Goal: Task Accomplishment & Management: Manage account settings

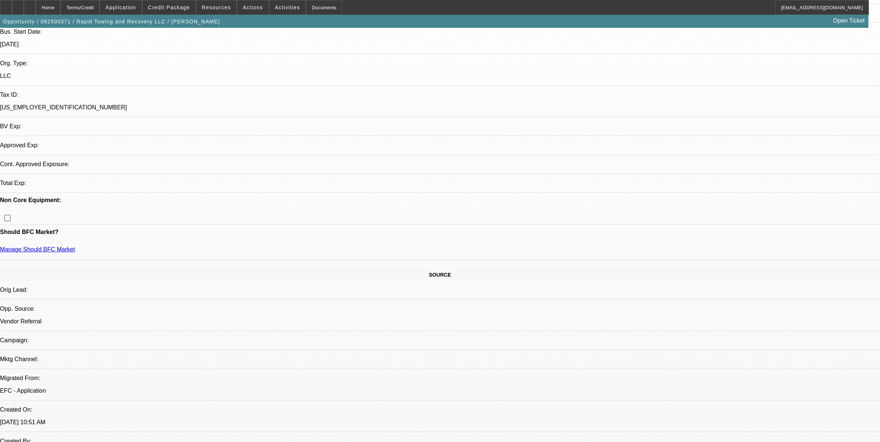
select select "0.1"
select select "0"
select select "0.1"
select select "0"
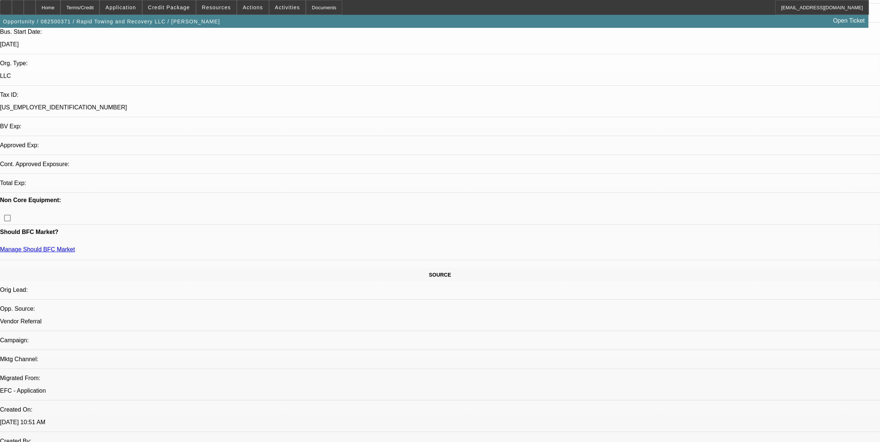
select select "0"
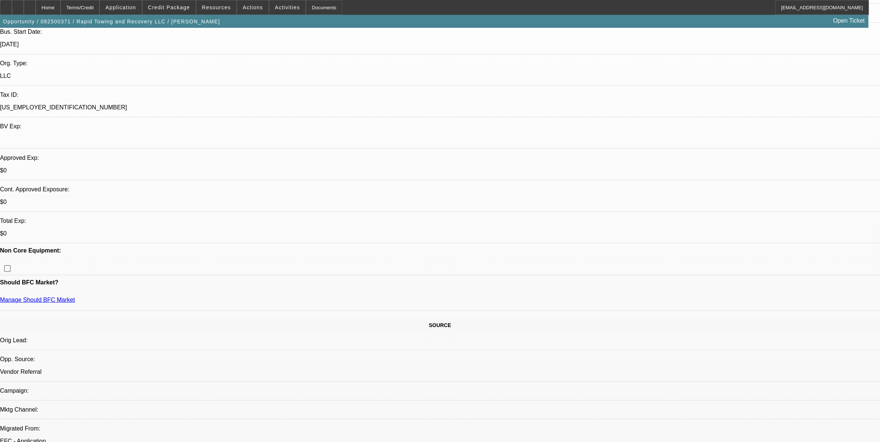
select select "1"
select select "2"
select select "6"
select select "1"
select select "2"
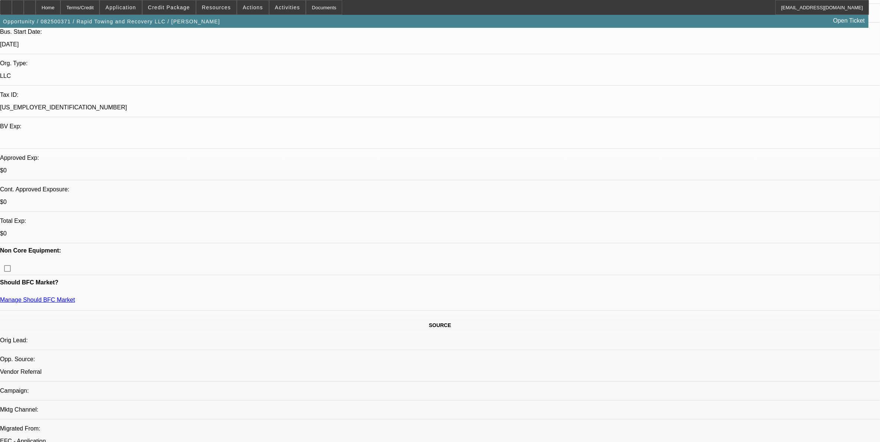
select select "6"
select select "1"
select select "2"
select select "6"
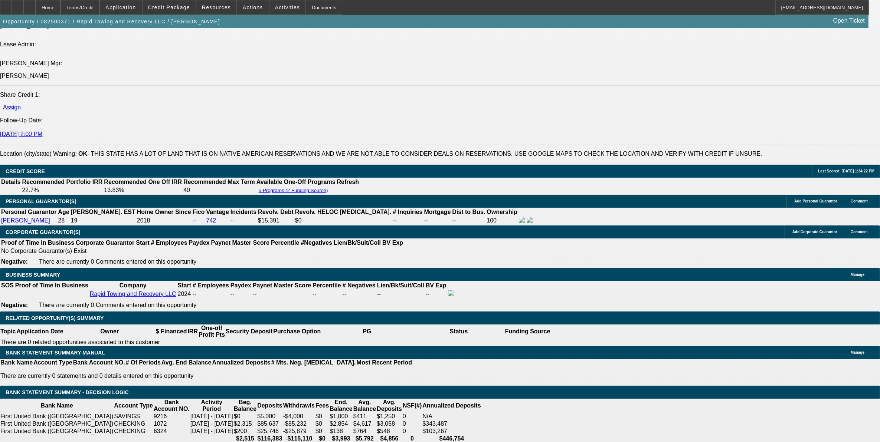
scroll to position [939, 0]
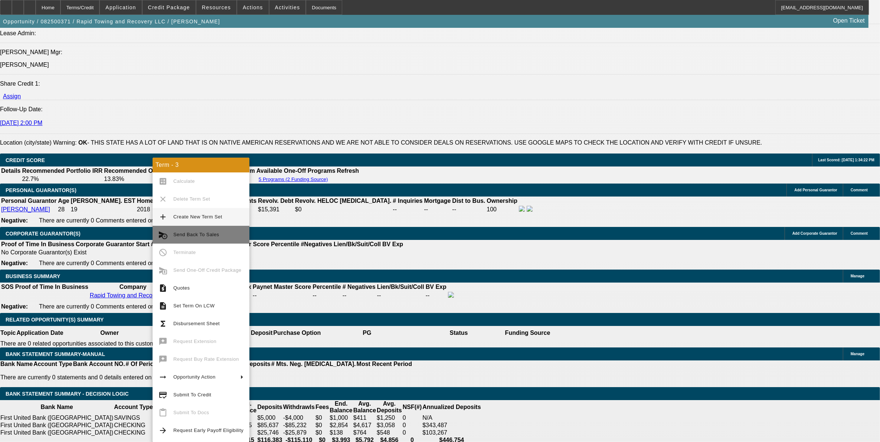
click at [180, 229] on button "cancel_schedule_send Send Back To Sales" at bounding box center [200, 235] width 97 height 18
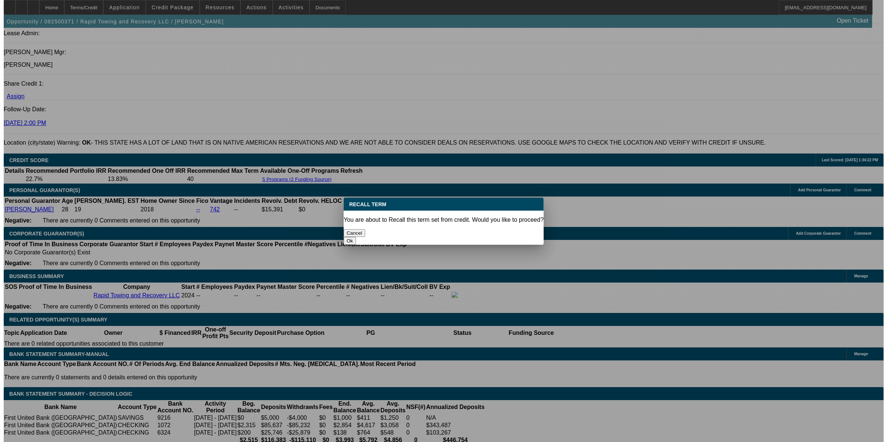
scroll to position [0, 0]
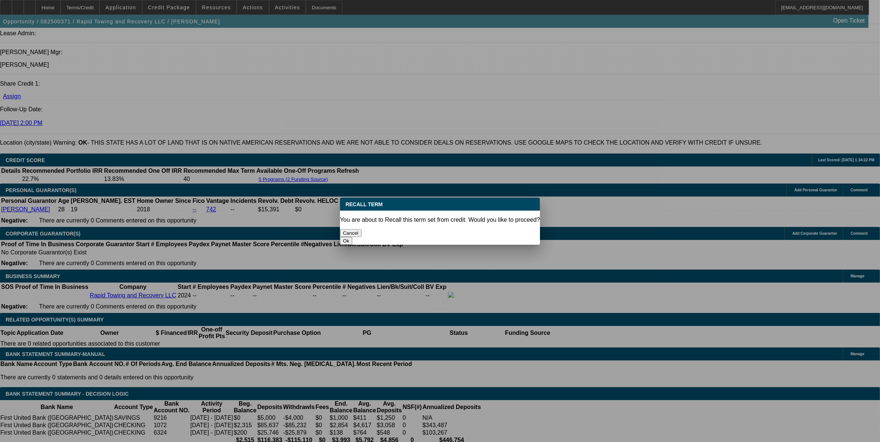
click at [352, 237] on button "Ok" at bounding box center [346, 241] width 12 height 8
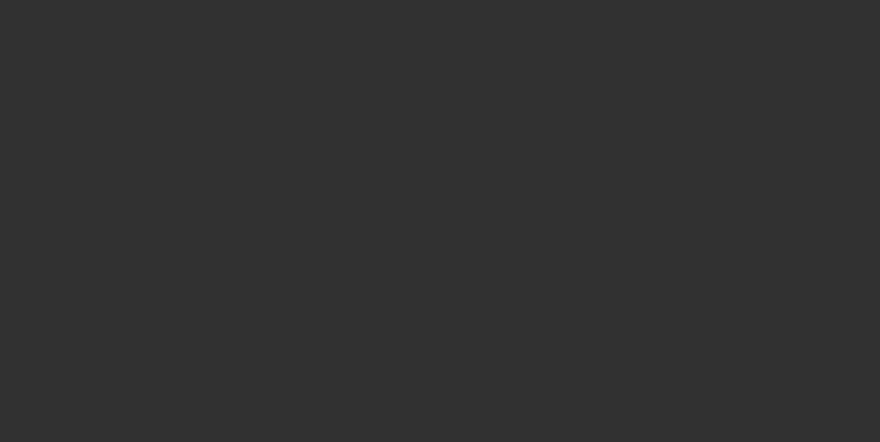
select select "0.1"
select select "0"
select select "2"
select select "0"
select select "6"
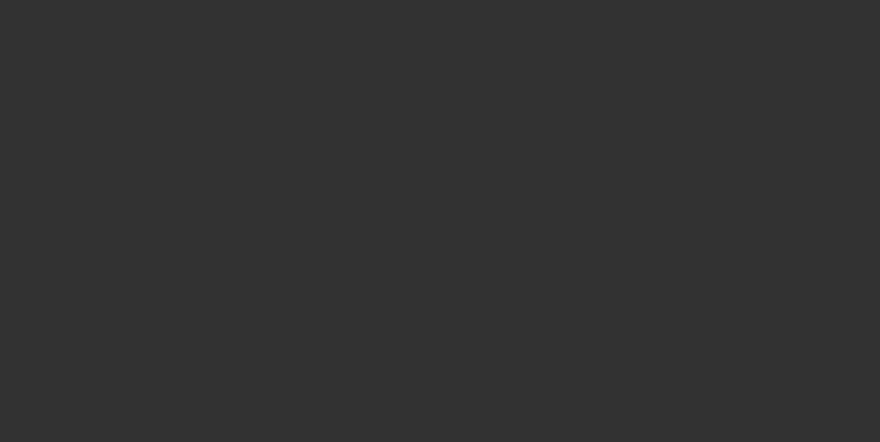
select select "0.1"
select select "0"
select select "2"
select select "0"
select select "6"
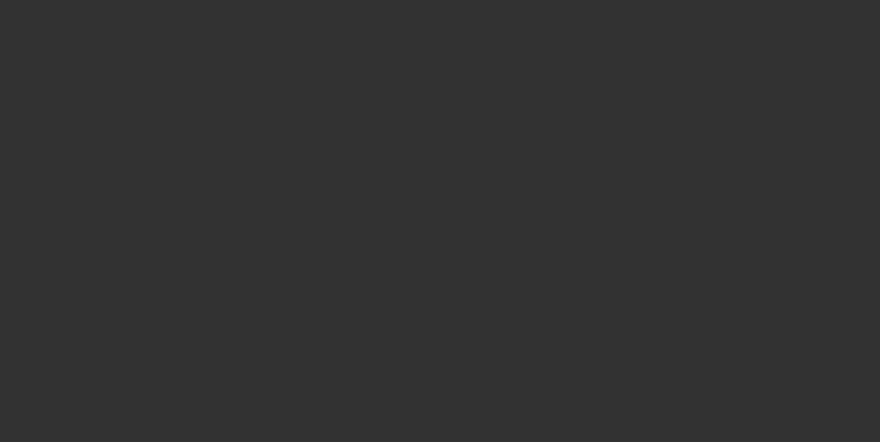
select select "0.1"
select select "0"
select select "2"
select select "0"
select select "6"
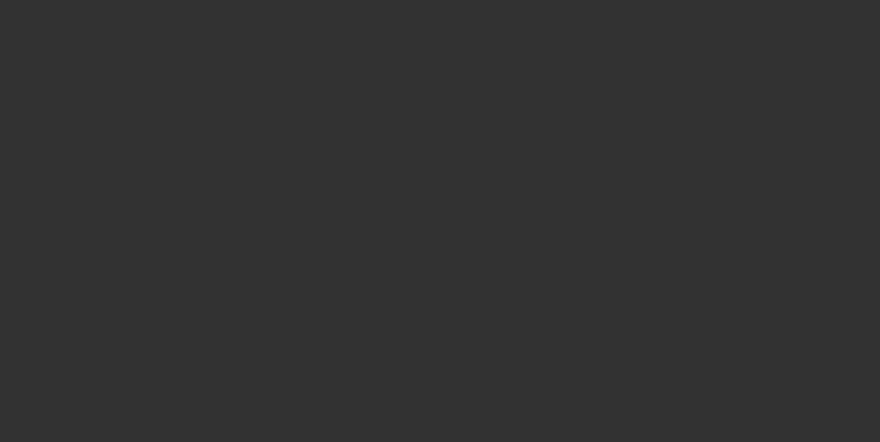
select select "0"
select select "2"
select select "0"
select select "6"
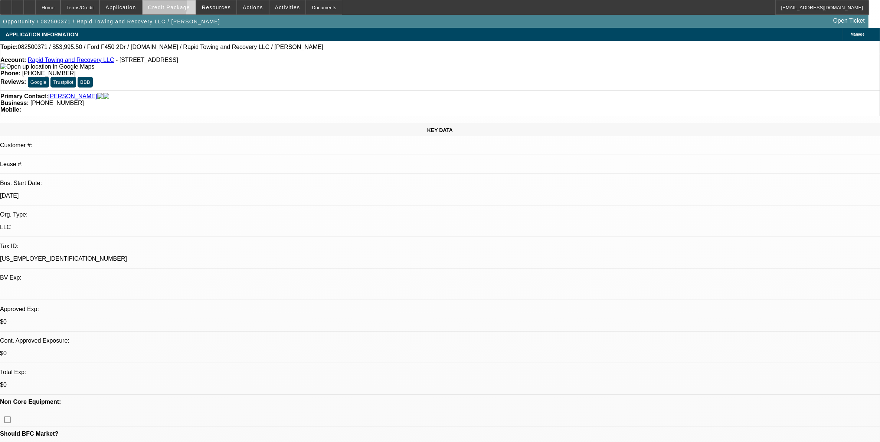
click at [166, 7] on span "Credit Package" at bounding box center [169, 7] width 42 height 6
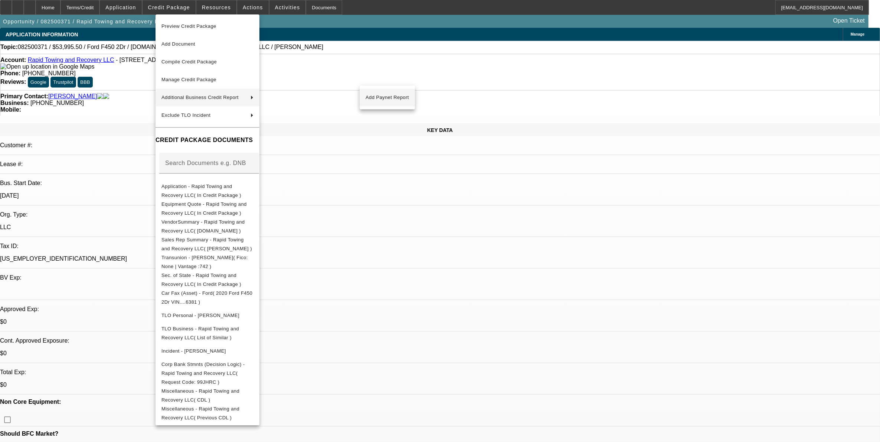
click at [393, 98] on span "Add Paynet Report" at bounding box center [386, 97] width 43 height 9
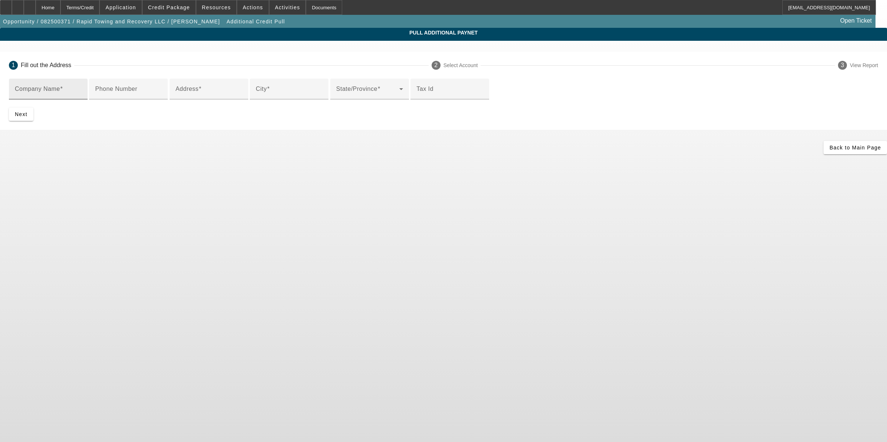
click at [82, 93] on input "Company Name" at bounding box center [48, 92] width 67 height 9
paste input "JM TRUCKING LLC"
type input "JM TRUCKING LLC"
click at [242, 96] on input "Address" at bounding box center [208, 92] width 67 height 9
paste input "2915 N. CLASSEN STE 120-F"
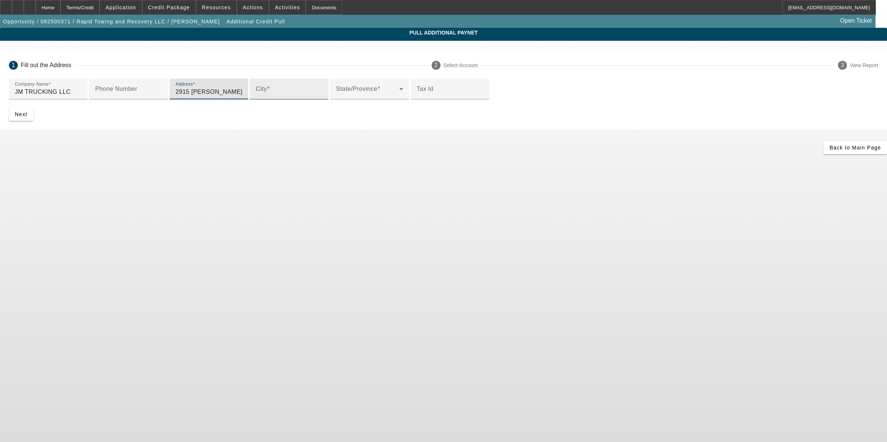
type input "2915 N. CLASSEN STE 120-F"
click at [291, 96] on input "City" at bounding box center [289, 92] width 67 height 9
type input "Oklahoma City"
click at [336, 96] on span at bounding box center [367, 92] width 63 height 9
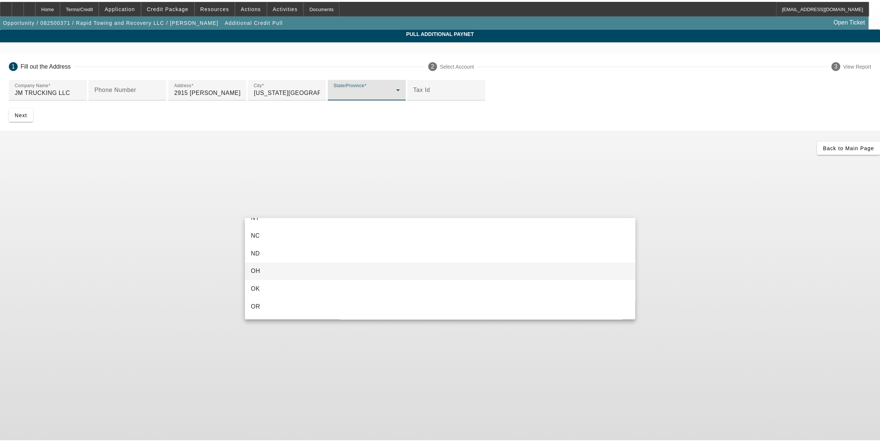
scroll to position [603, 0]
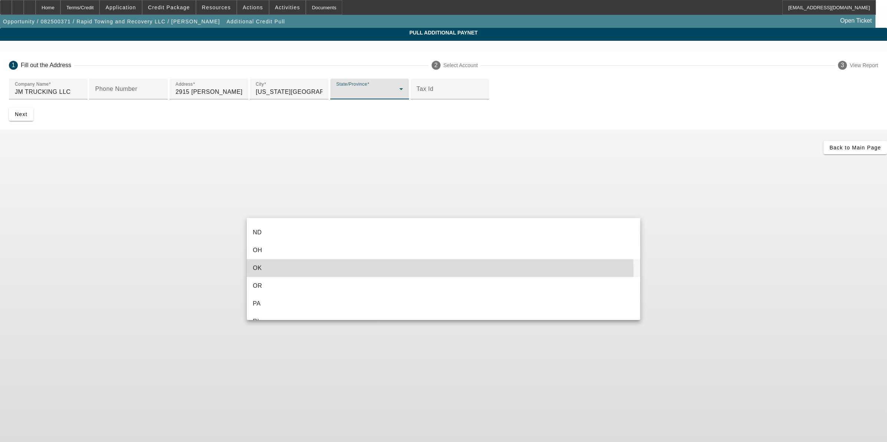
click at [274, 273] on mat-option "OK" at bounding box center [443, 268] width 393 height 18
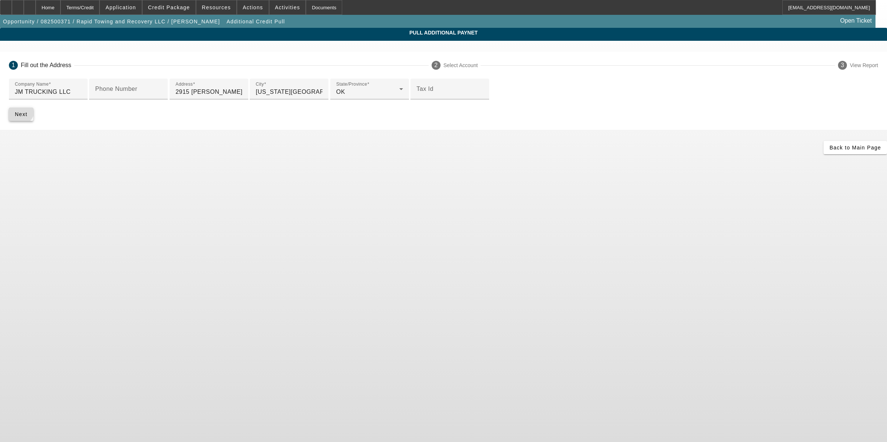
click at [33, 123] on span "submit" at bounding box center [21, 114] width 24 height 18
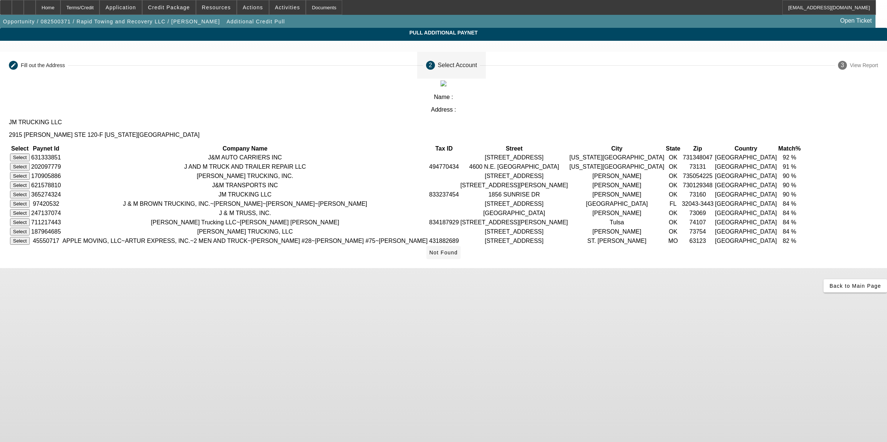
click at [458, 256] on span "Not Found" at bounding box center [443, 253] width 29 height 6
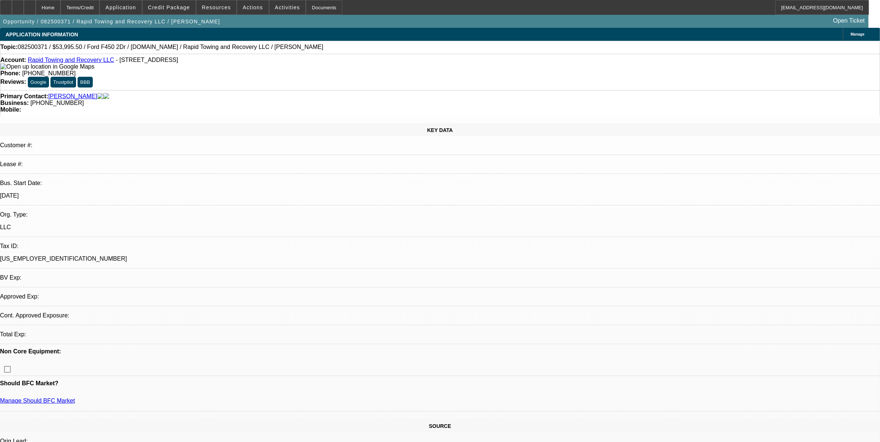
select select "0.1"
select select "0"
select select "2"
select select "0"
select select "6"
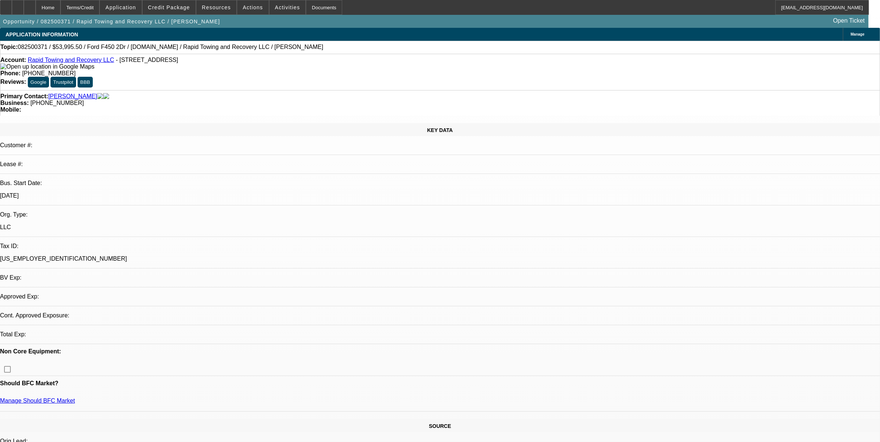
select select "0.1"
select select "0"
select select "2"
select select "0"
select select "6"
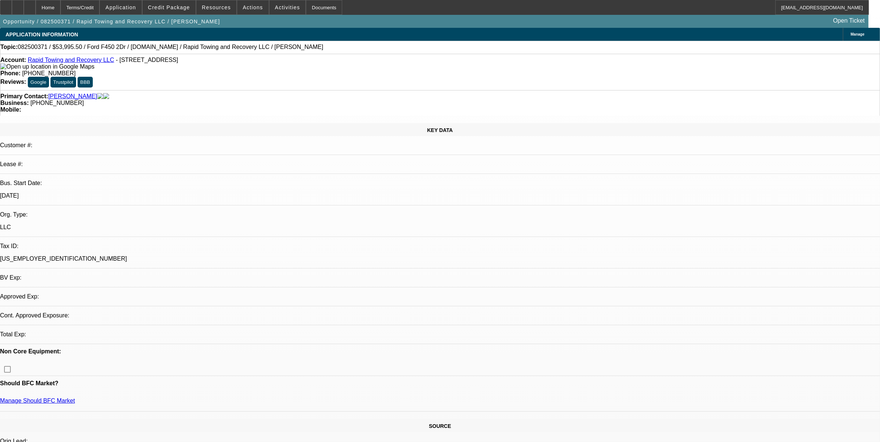
select select "0.1"
select select "0"
select select "2"
select select "0"
select select "6"
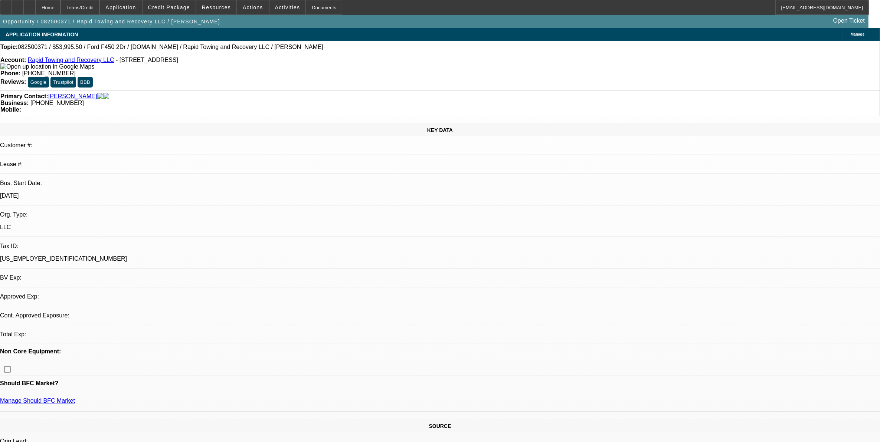
select select "0.1"
select select "0"
select select "2"
select select "0"
select select "6"
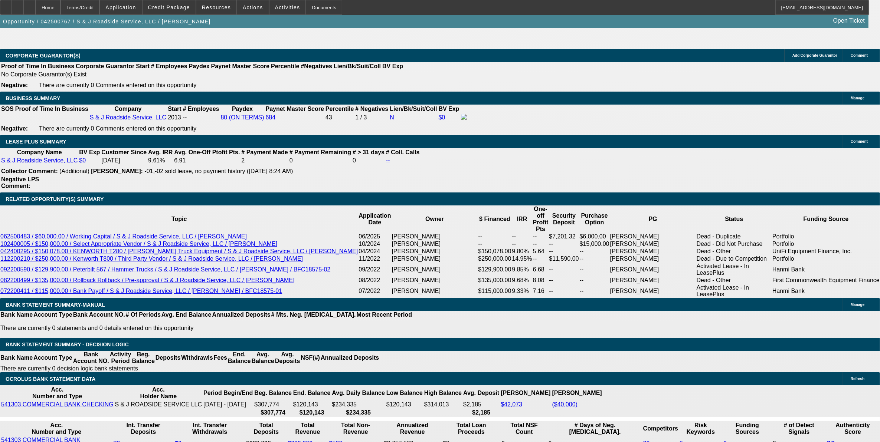
select select "0"
select select "2"
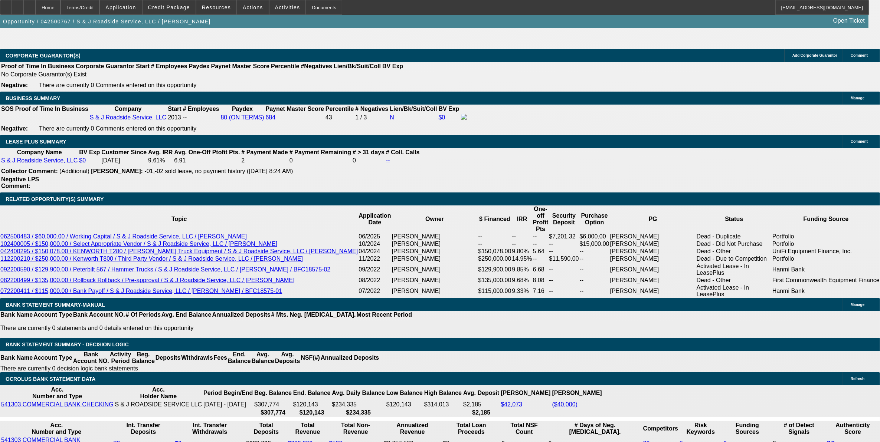
select select "0"
select select "2"
select select "0"
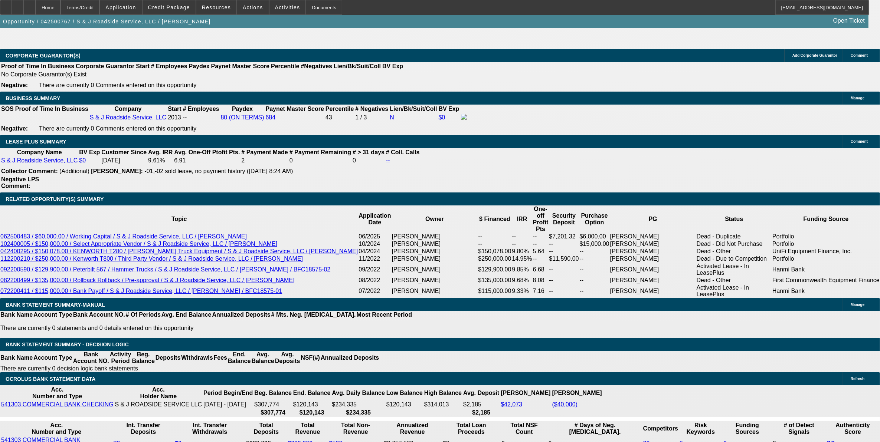
select select "2"
select select "0"
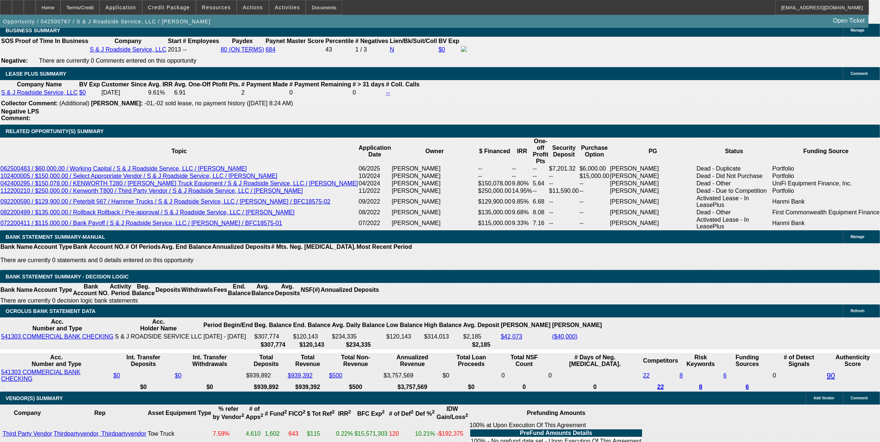
select select "1"
select select "3"
select select "6"
select select "1"
select select "2"
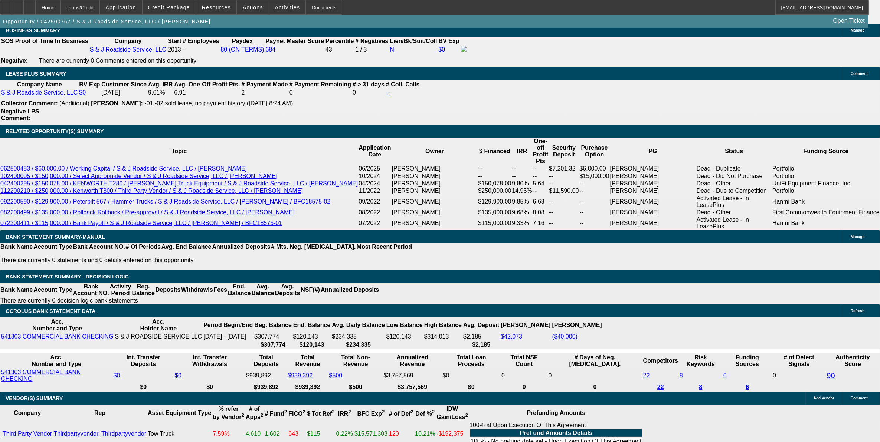
select select "6"
select select "1"
select select "2"
select select "6"
select select "1"
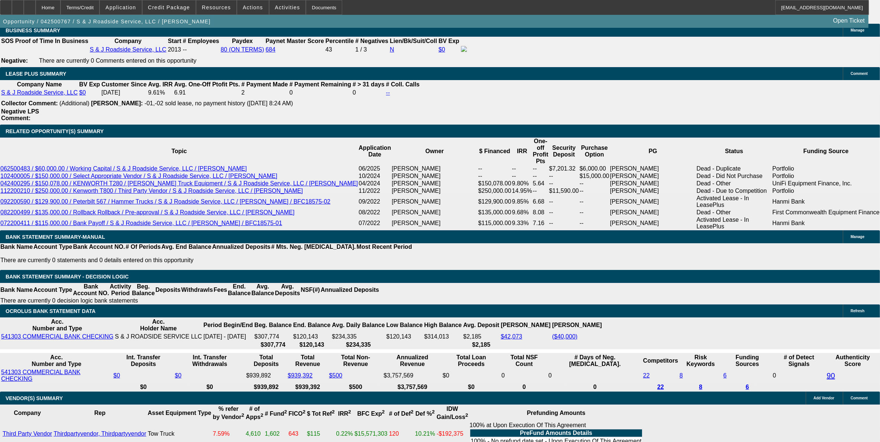
select select "2"
select select "6"
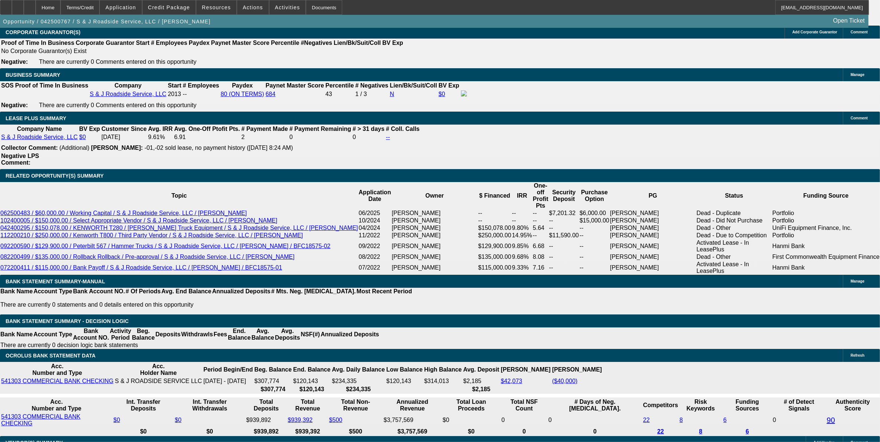
scroll to position [1107, 0]
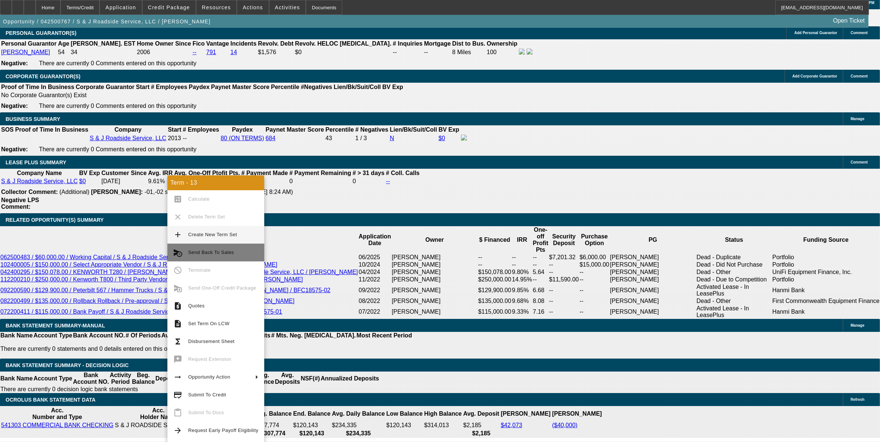
click at [201, 250] on span "Send Back To Sales" at bounding box center [223, 252] width 70 height 9
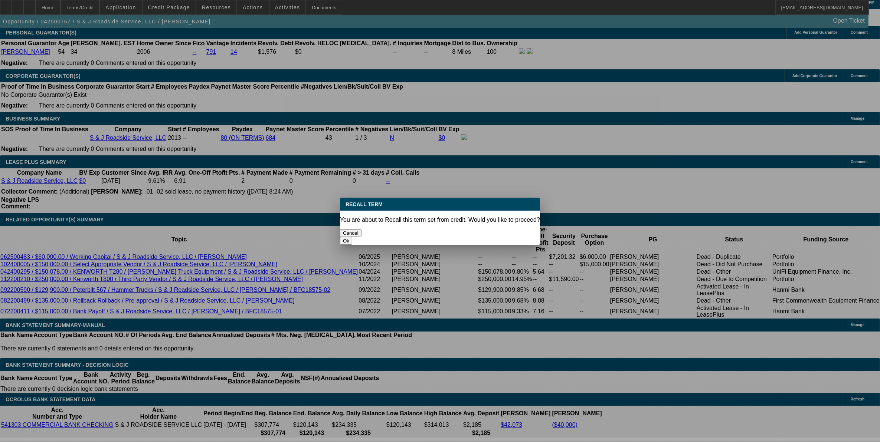
scroll to position [0, 0]
click at [352, 237] on button "Ok" at bounding box center [346, 241] width 12 height 8
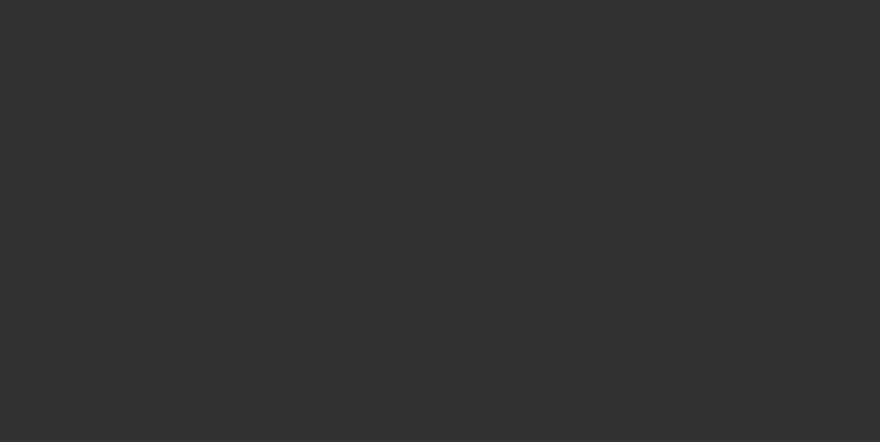
select select "0"
select select "3"
select select "0"
select select "6"
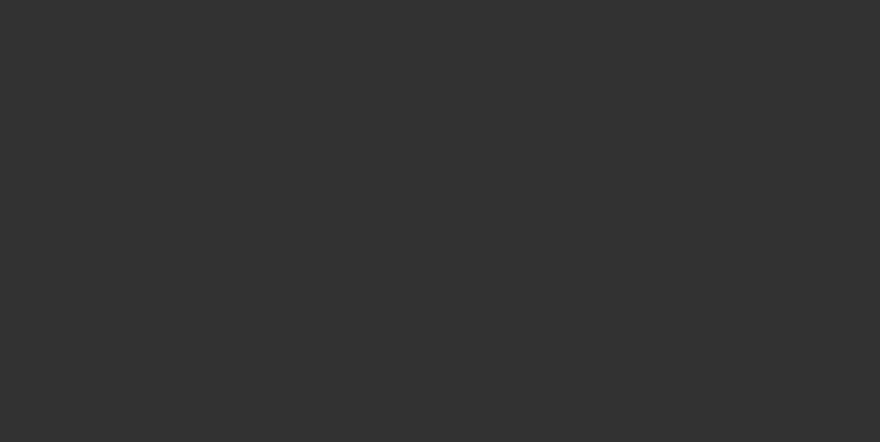
select select "0"
select select "3"
select select "0"
select select "6"
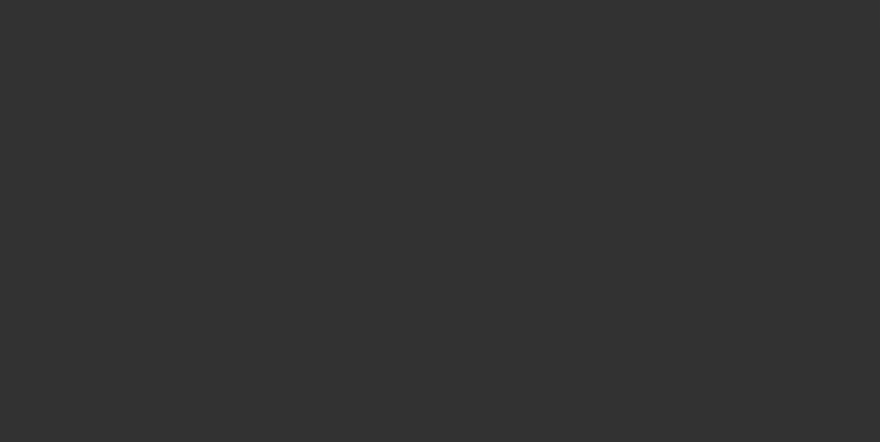
select select "0"
select select "2"
select select "0"
select select "6"
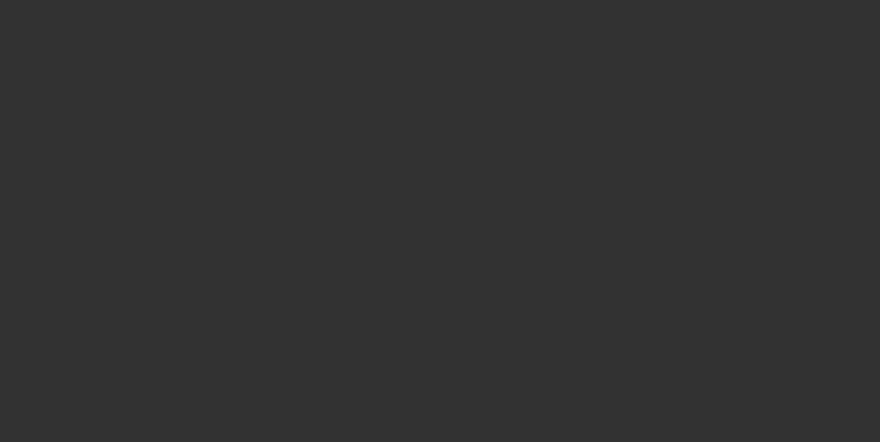
select select "0"
select select "2"
select select "0"
select select "6"
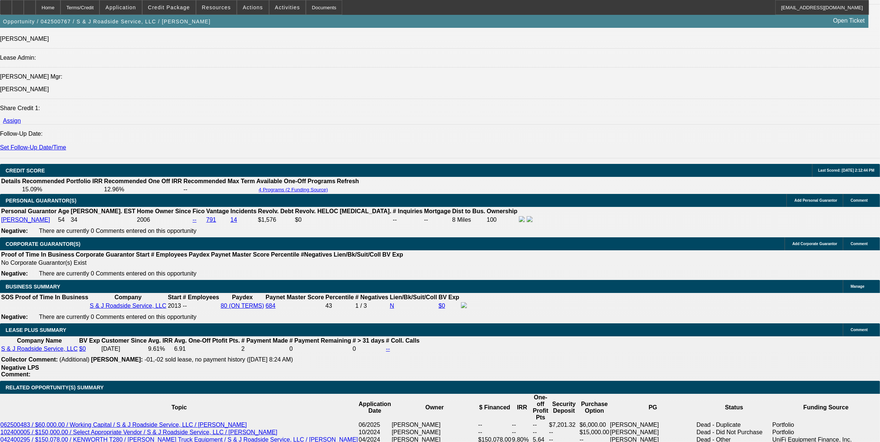
scroll to position [1067, 0]
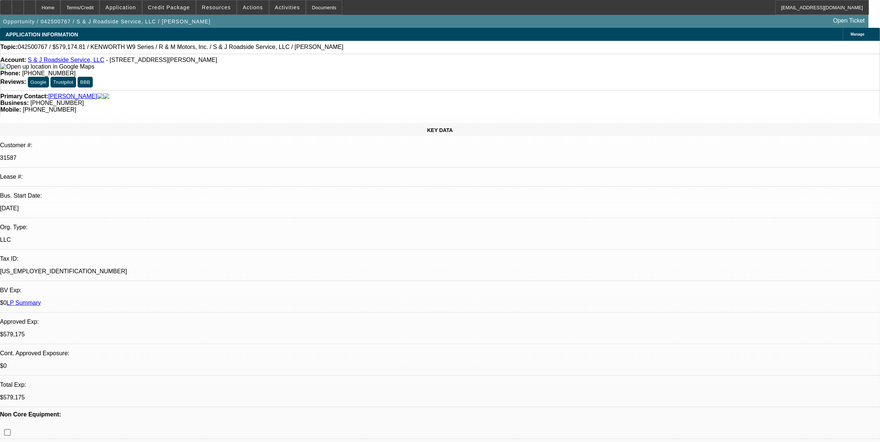
select select "0"
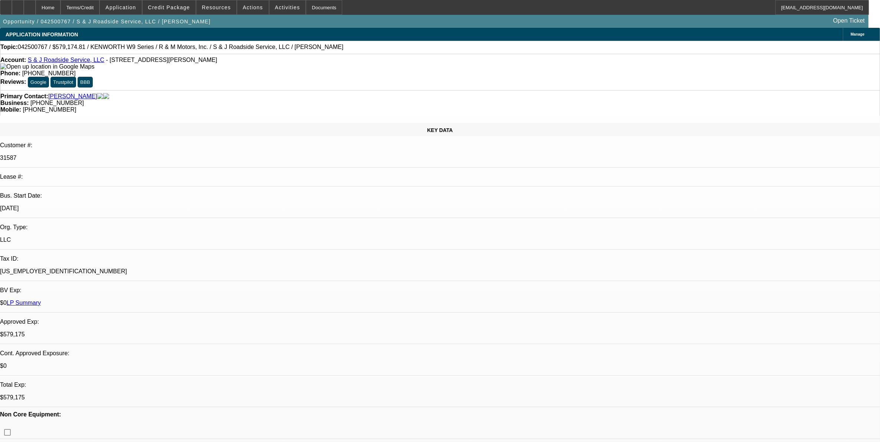
select select "0"
select select "2"
select select "0"
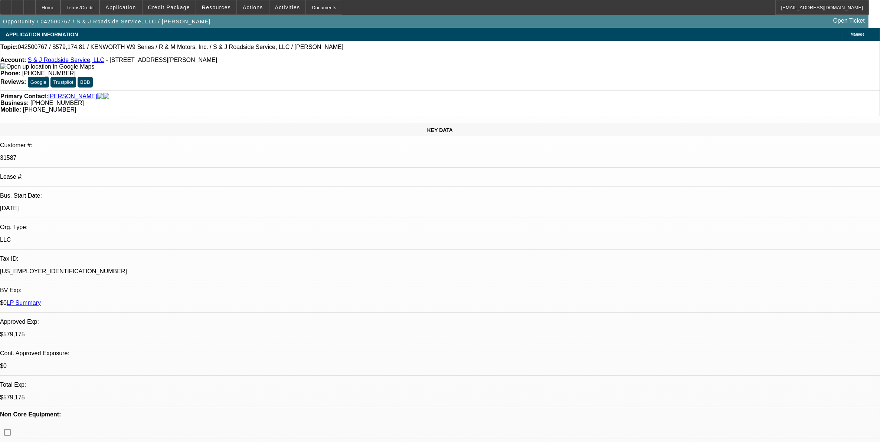
select select "2"
select select "0"
select select "1"
select select "3"
select select "6"
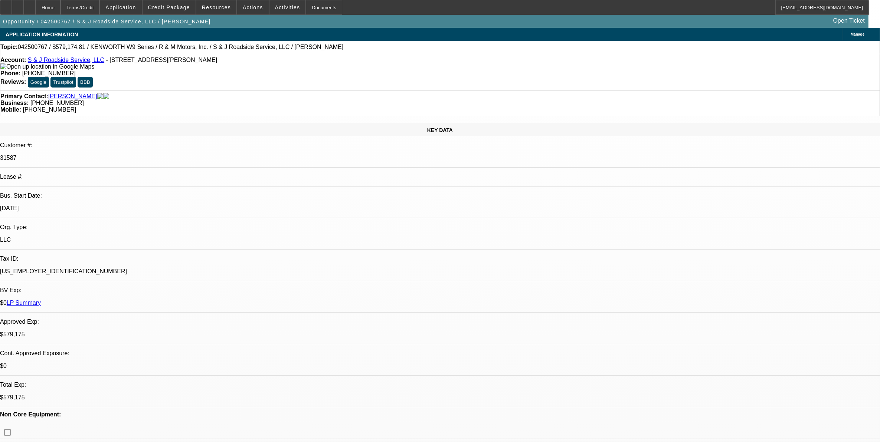
select select "1"
select select "3"
select select "6"
select select "1"
select select "2"
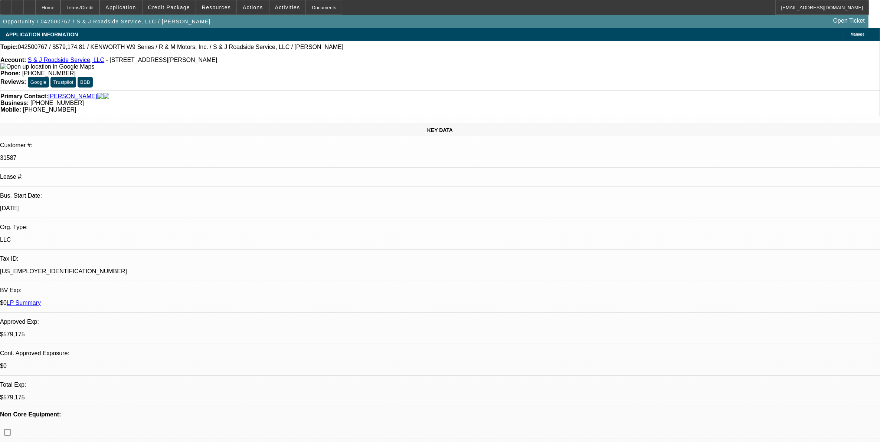
select select "6"
select select "1"
select select "2"
select select "6"
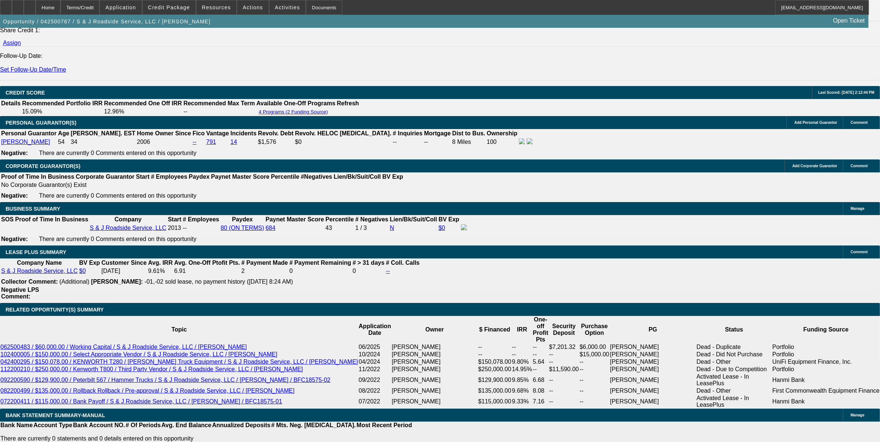
scroll to position [1113, 0]
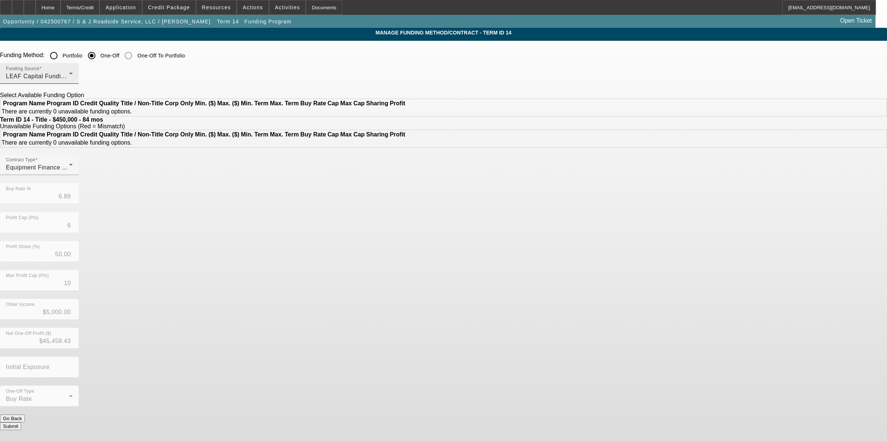
click at [69, 75] on div "LEAF Capital Funding, LLC" at bounding box center [37, 76] width 63 height 9
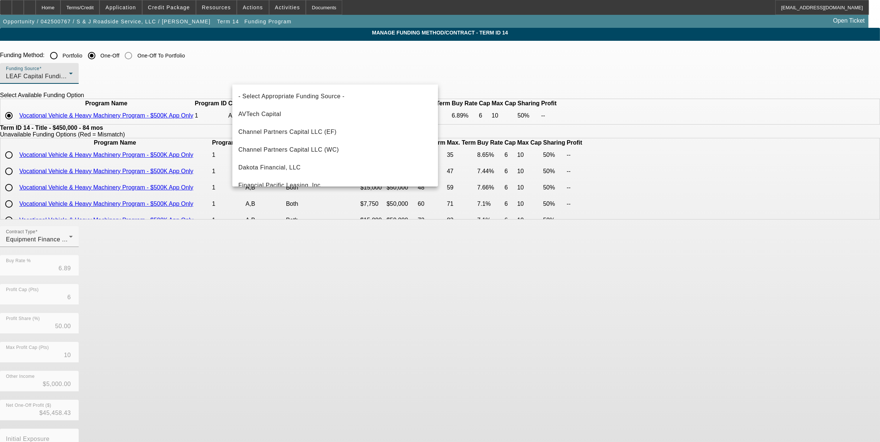
scroll to position [97, 0]
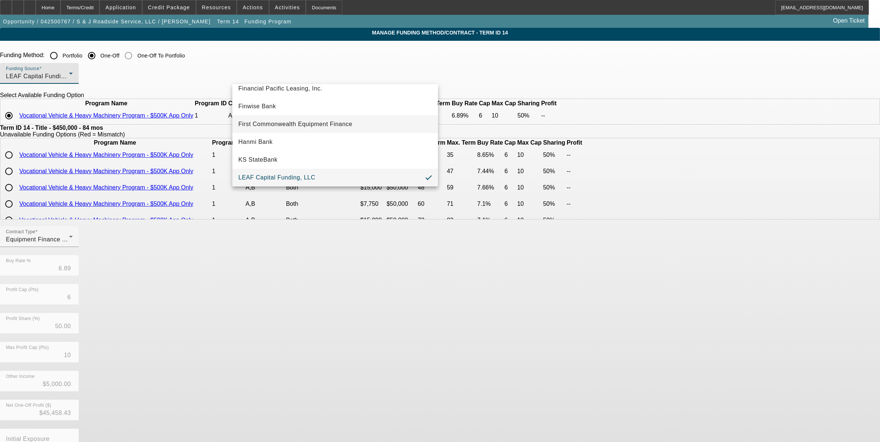
click at [319, 124] on span "First Commonwealth Equipment Finance" at bounding box center [295, 124] width 114 height 9
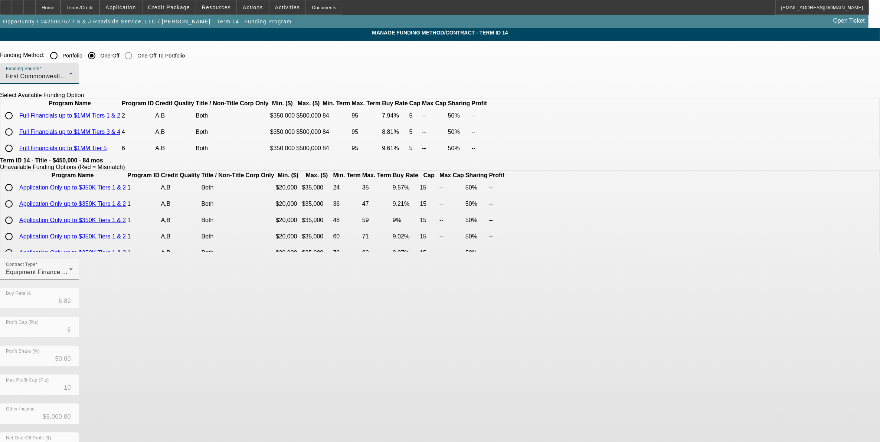
click at [73, 70] on div "Funding Source First Commonwealth Equipment Finance" at bounding box center [39, 73] width 67 height 21
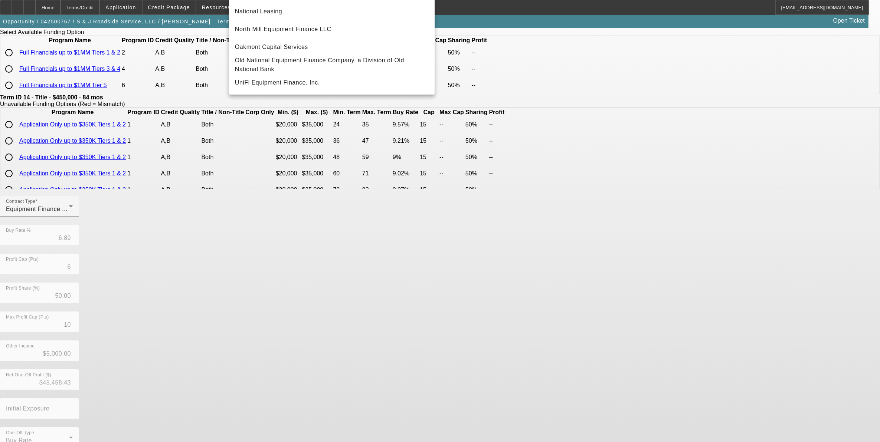
scroll to position [46, 0]
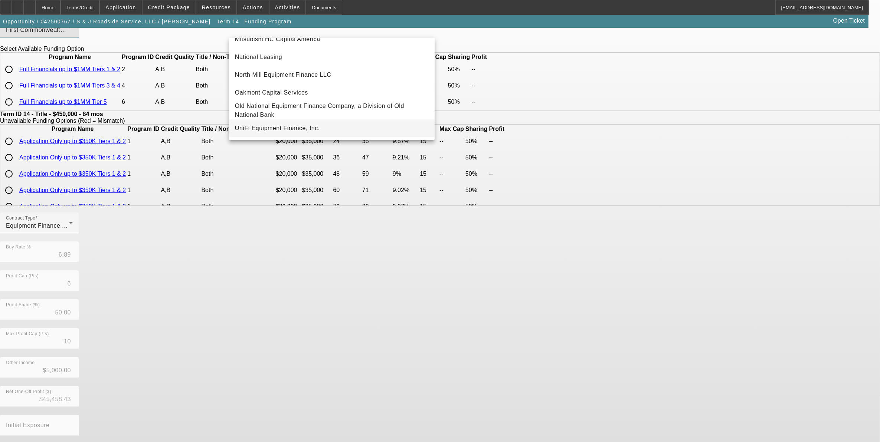
click at [303, 130] on span "UniFi Equipment Finance, Inc." at bounding box center [277, 128] width 85 height 9
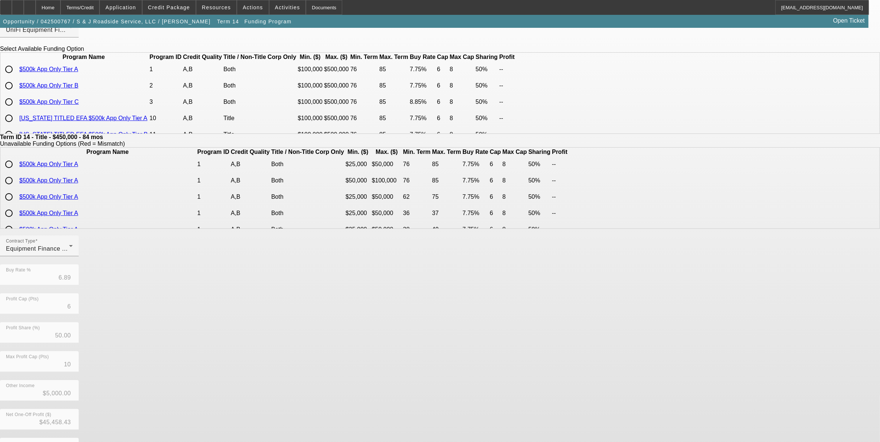
click at [79, 105] on link "$500k App Only Tier C" at bounding box center [48, 102] width 59 height 6
click at [16, 77] on input "radio" at bounding box center [8, 69] width 15 height 15
radio input "true"
type input "7.75"
type input "8"
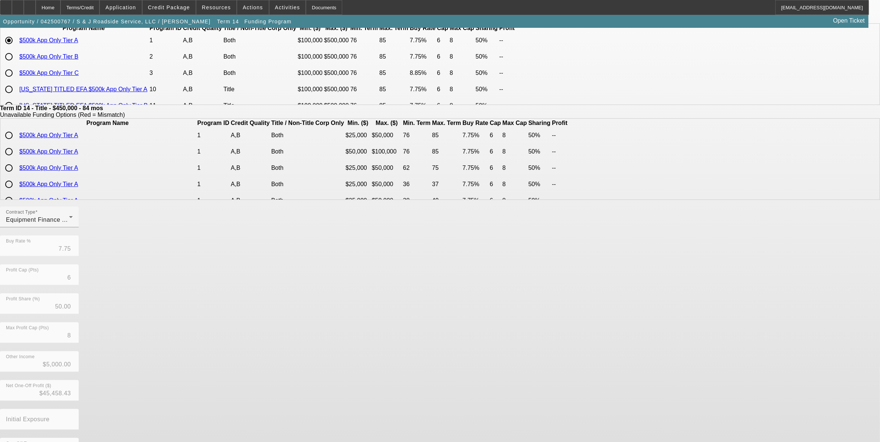
scroll to position [101, 0]
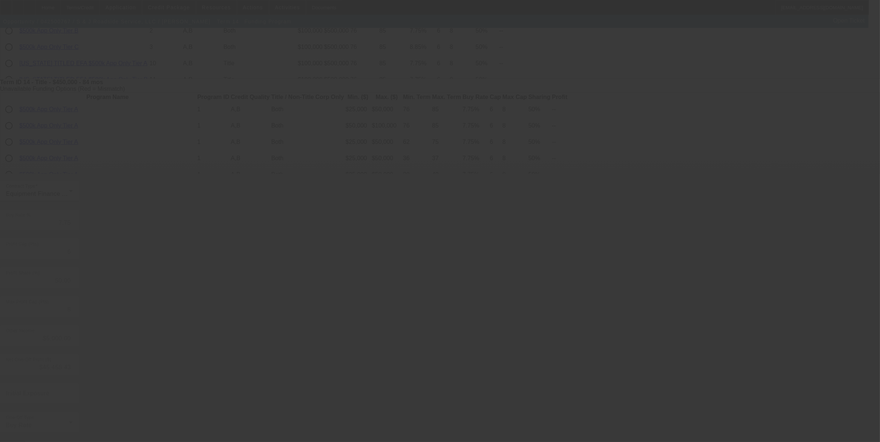
type input "6.89"
type input "10"
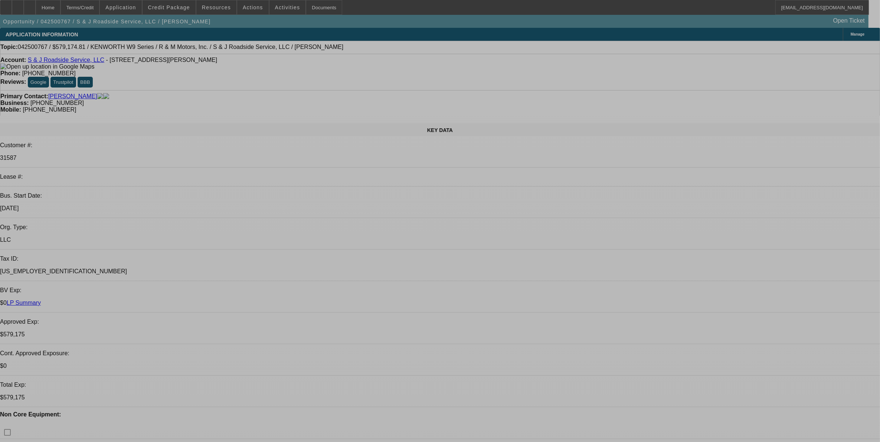
select select "0"
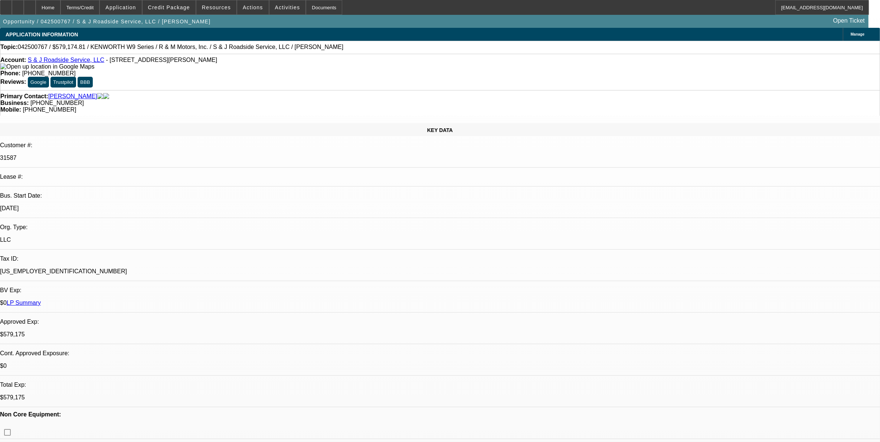
select select "0"
select select "3"
select select "0"
select select "6"
select select "0"
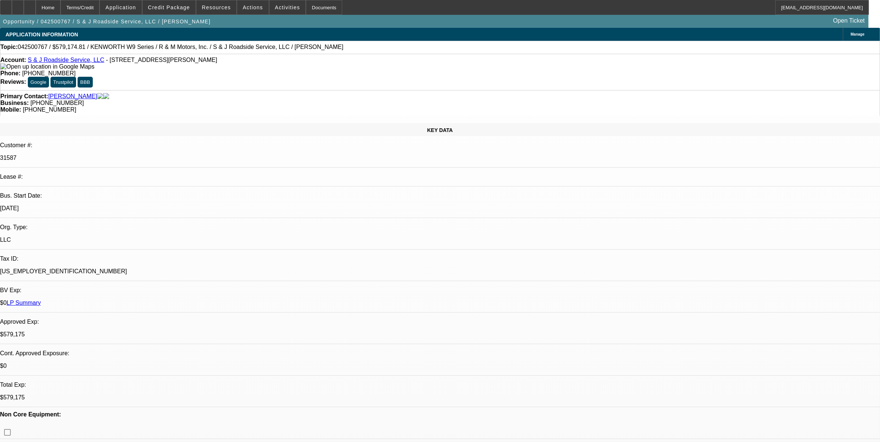
select select "0"
select select "3"
select select "0"
select select "6"
select select "0"
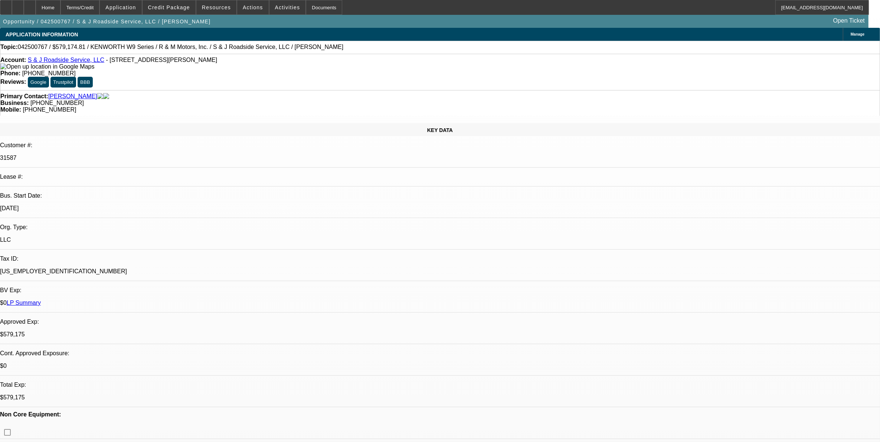
select select "2"
select select "0"
select select "6"
select select "0"
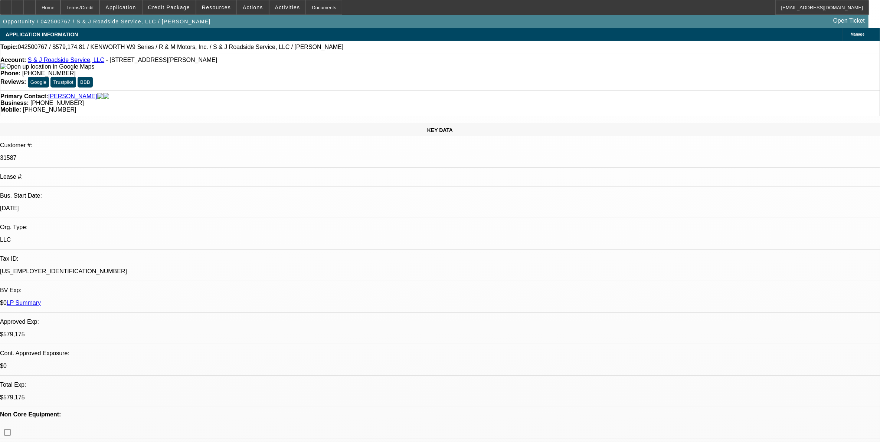
select select "2"
select select "0"
select select "6"
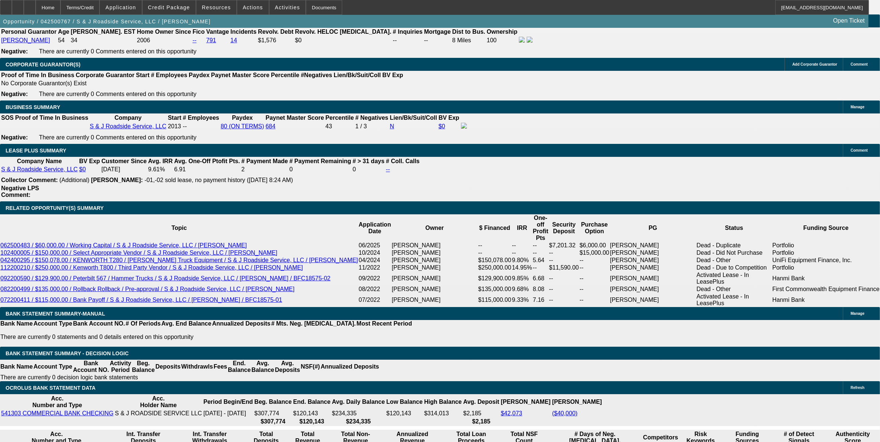
scroll to position [1159, 0]
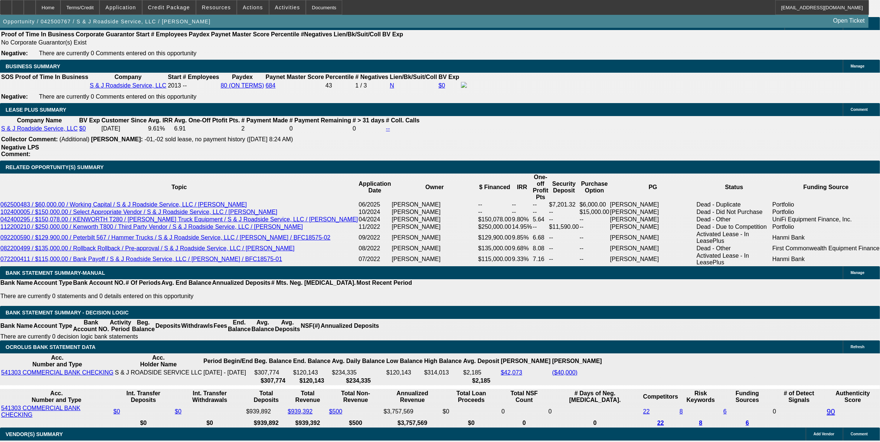
drag, startPoint x: 200, startPoint y: 203, endPoint x: 200, endPoint y: 209, distance: 6.0
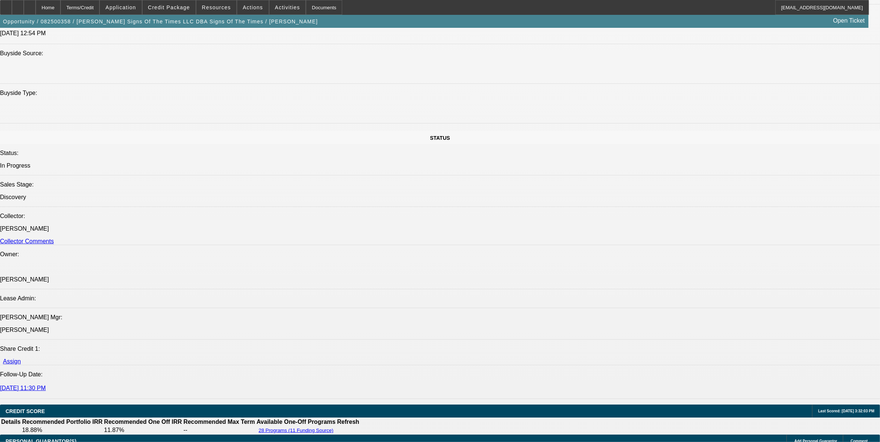
select select "0"
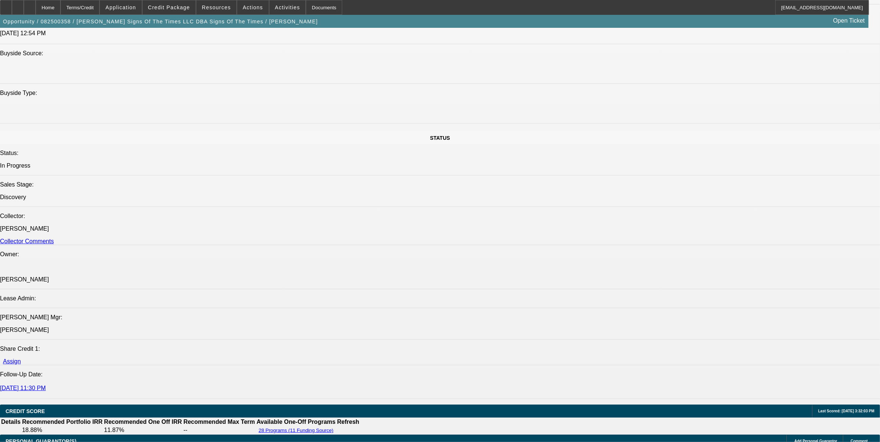
select select "0"
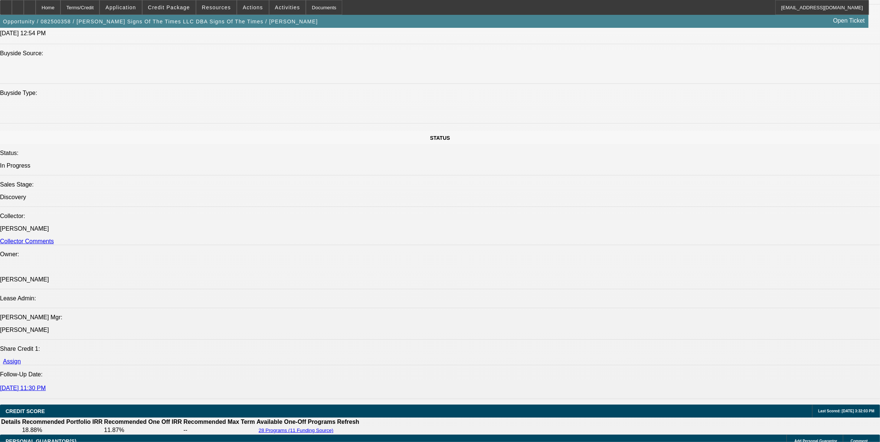
select select "0"
select select "1"
select select "6"
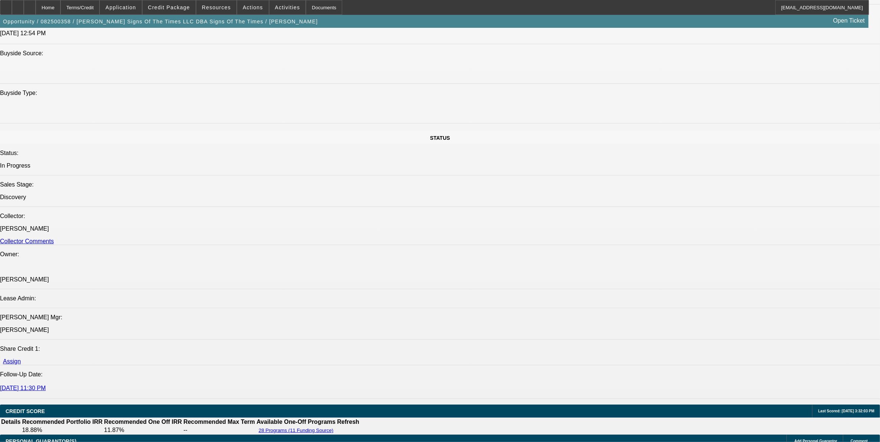
select select "1"
select select "6"
select select "1"
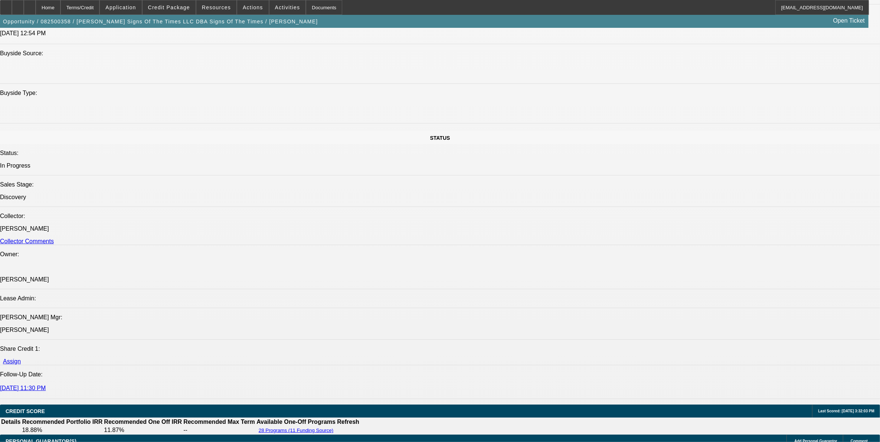
select select "6"
select select "1"
select select "6"
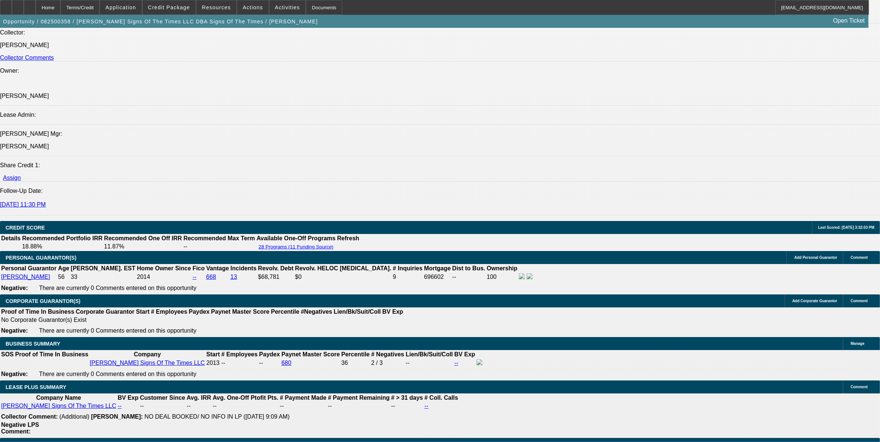
scroll to position [1033, 0]
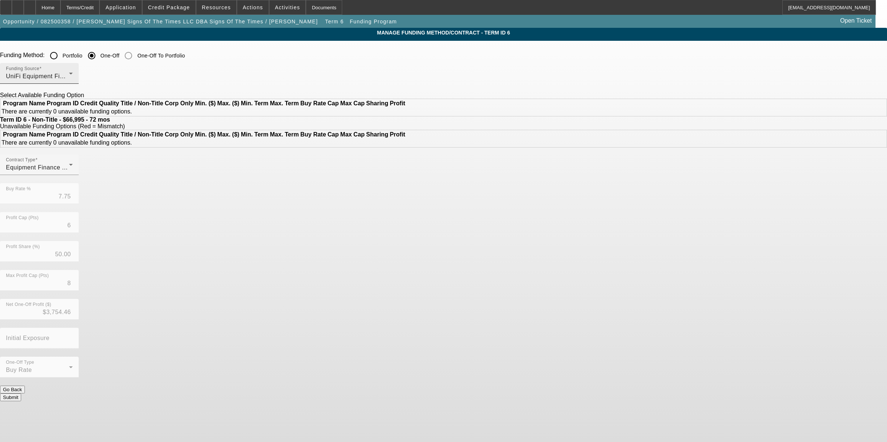
click at [69, 74] on div "UniFi Equipment Finance, Inc." at bounding box center [37, 76] width 63 height 9
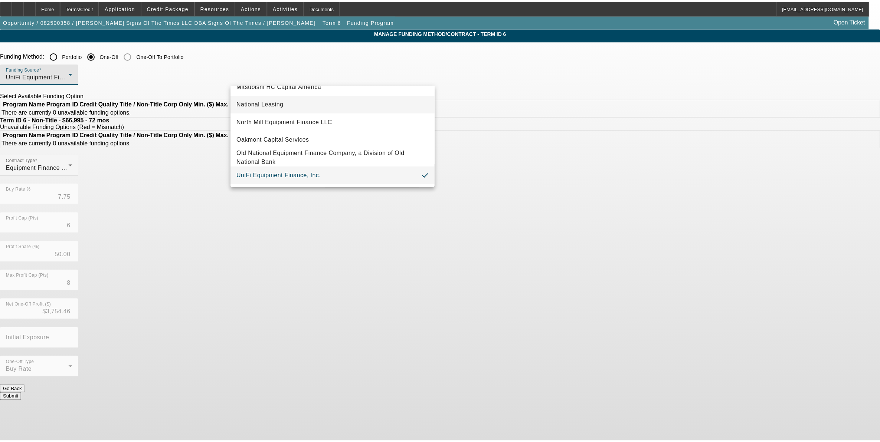
scroll to position [210, 0]
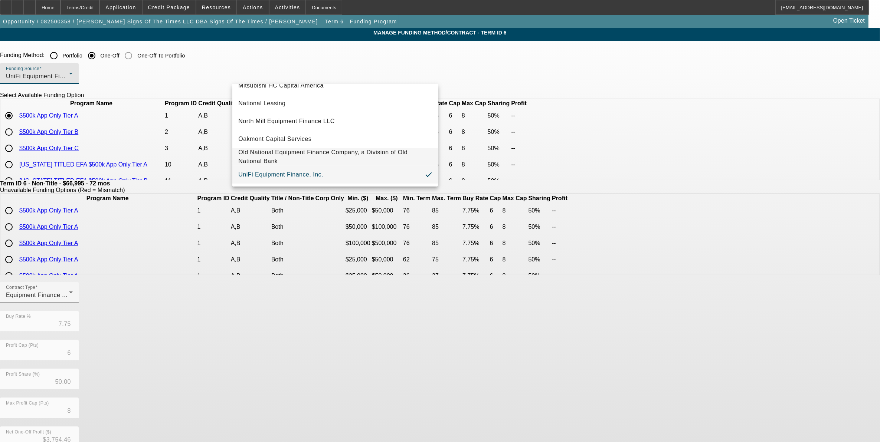
click at [338, 151] on span "Old National Equipment Finance Company, a Division of Old National Bank" at bounding box center [335, 157] width 194 height 18
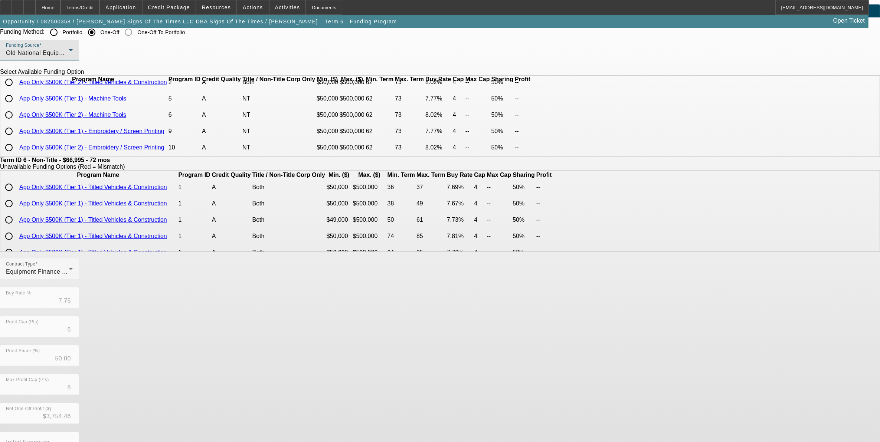
scroll to position [46, 0]
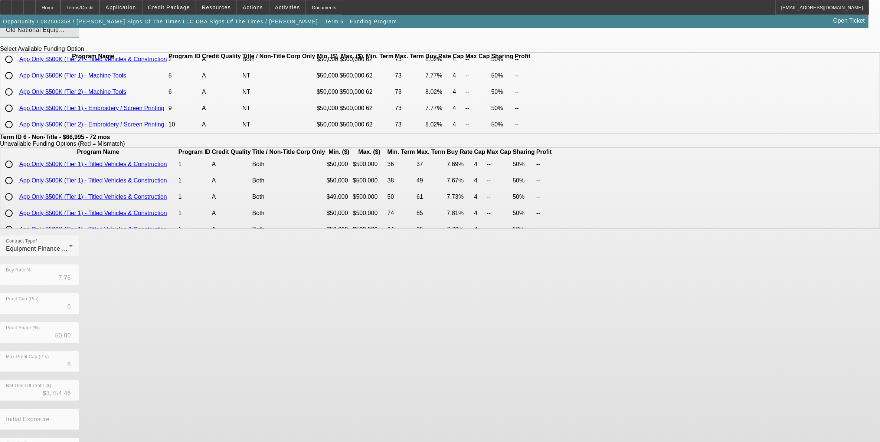
click at [16, 90] on input "radio" at bounding box center [8, 92] width 15 height 15
radio input "true"
type input "8.02"
type input "4"
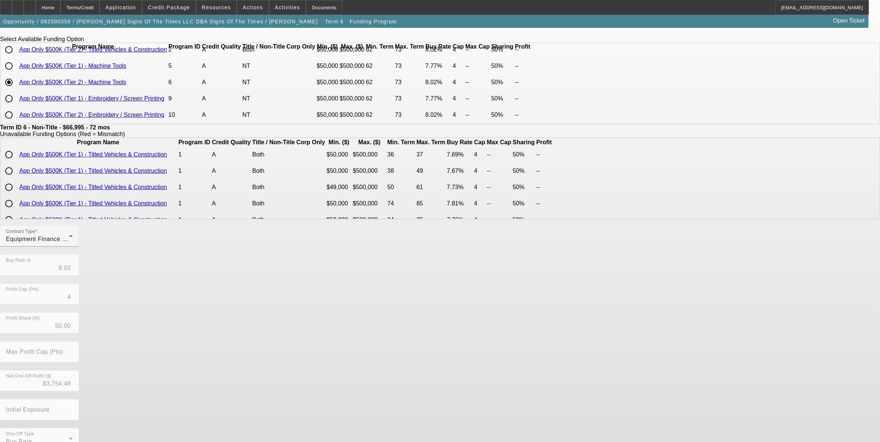
scroll to position [72, 0]
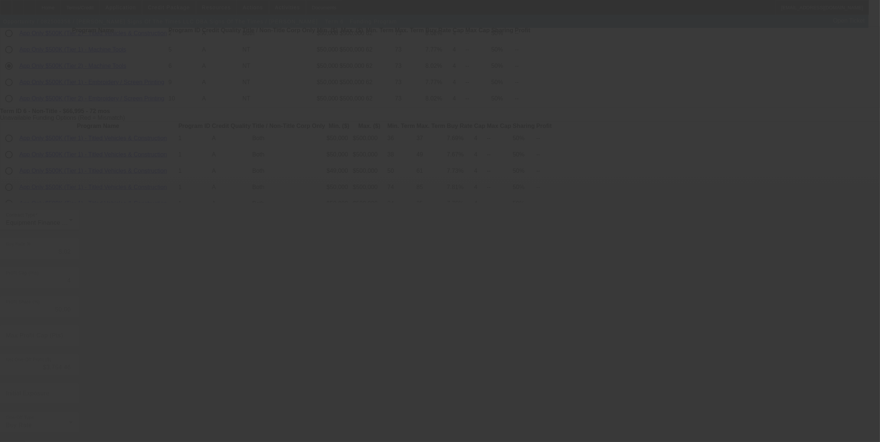
type input "7.75"
type input "6"
type input "8"
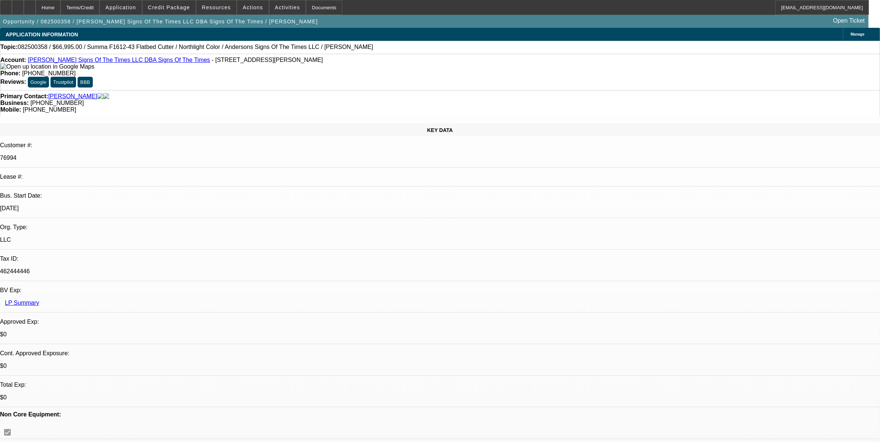
select select "0"
select select "6"
select select "0"
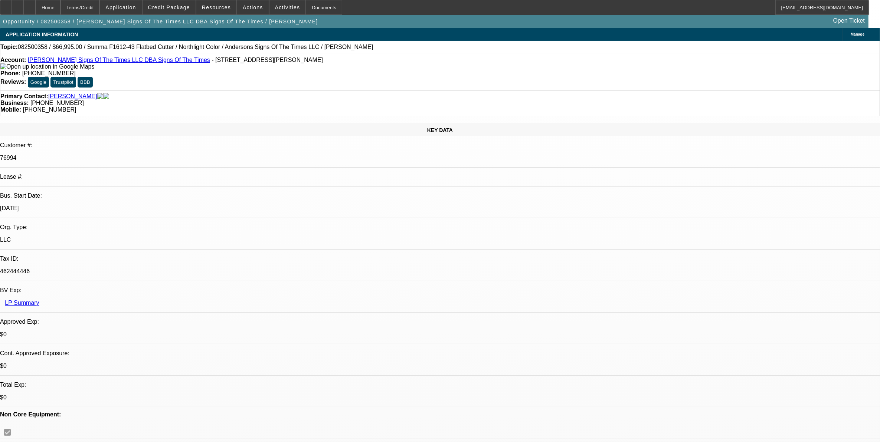
select select "0"
select select "6"
select select "0"
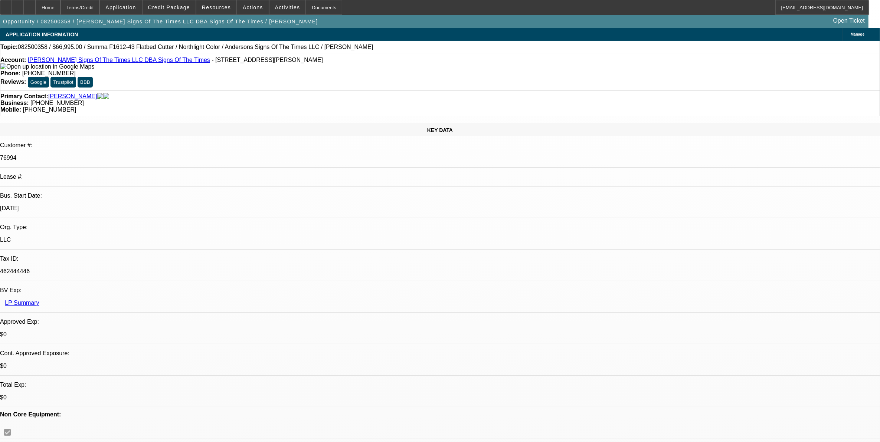
select select "0"
select select "6"
select select "0"
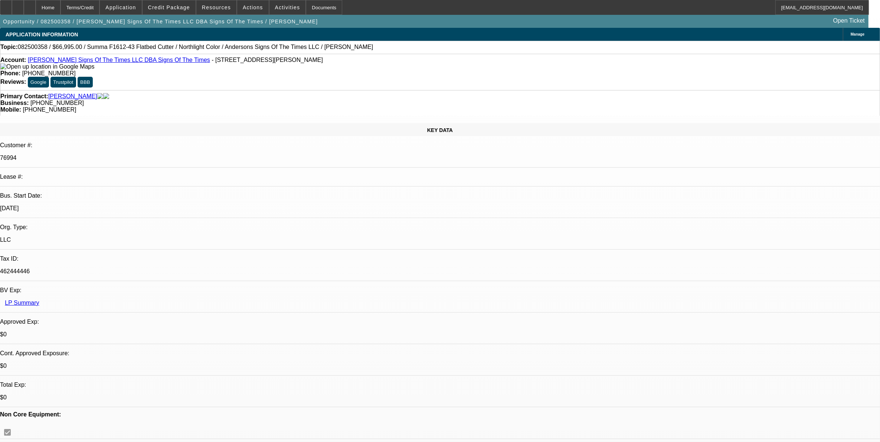
select select "6"
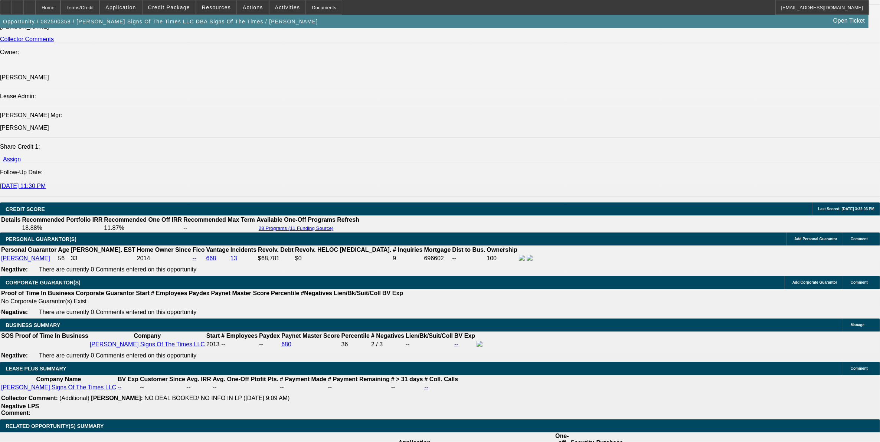
scroll to position [1113, 0]
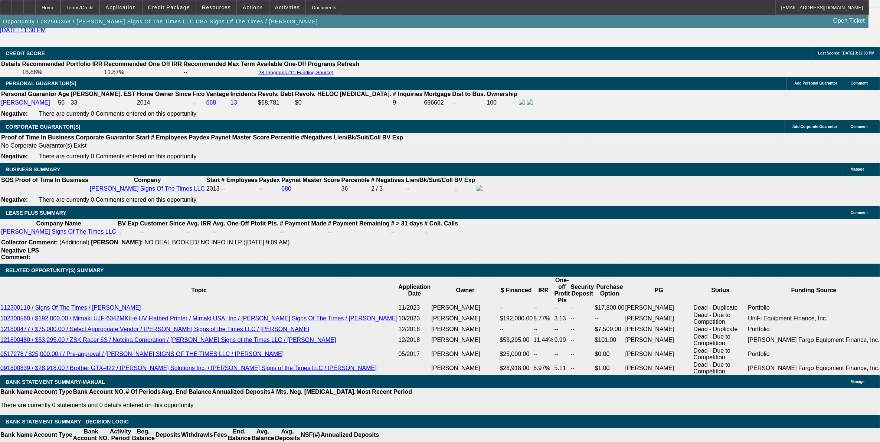
drag, startPoint x: 180, startPoint y: 162, endPoint x: 244, endPoint y: 164, distance: 64.2
type input "UNKNOWN"
type input "8"
type input "$1,174.64"
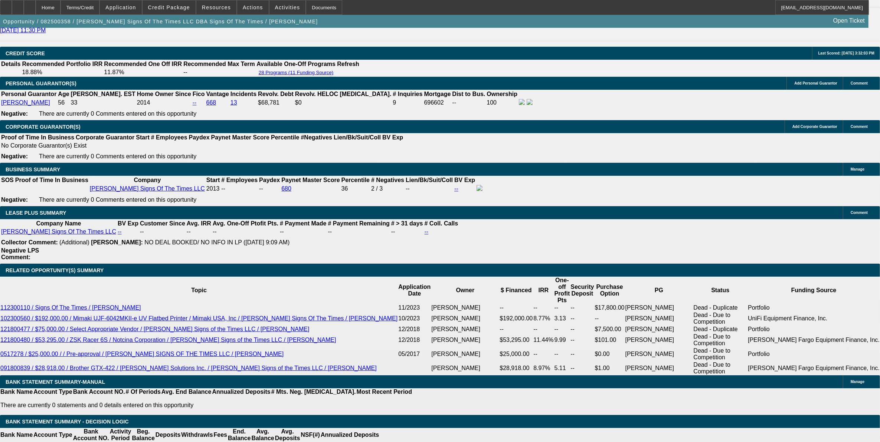
type input "8.5"
type input "$1,191.06"
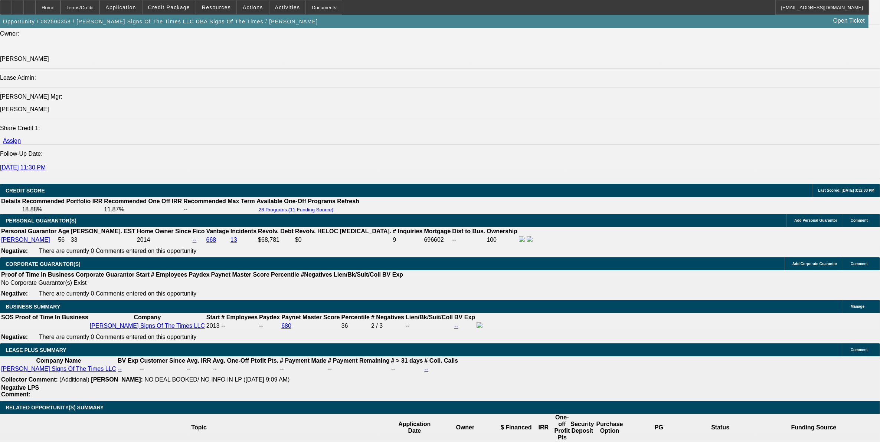
scroll to position [974, 0]
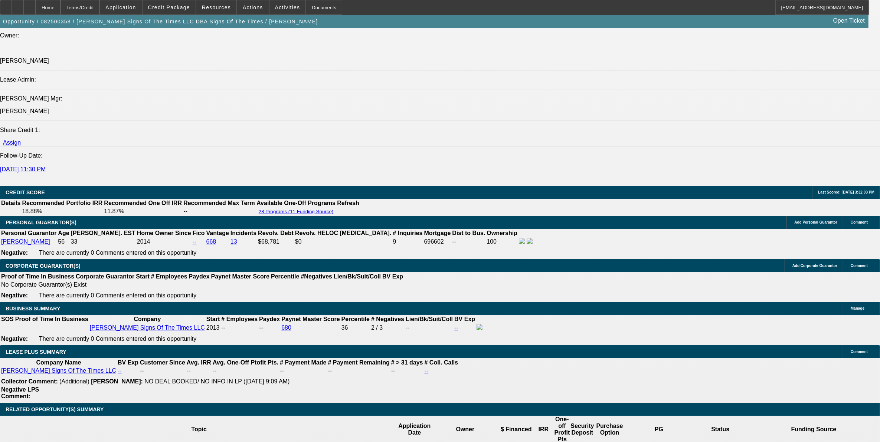
type input "8.5"
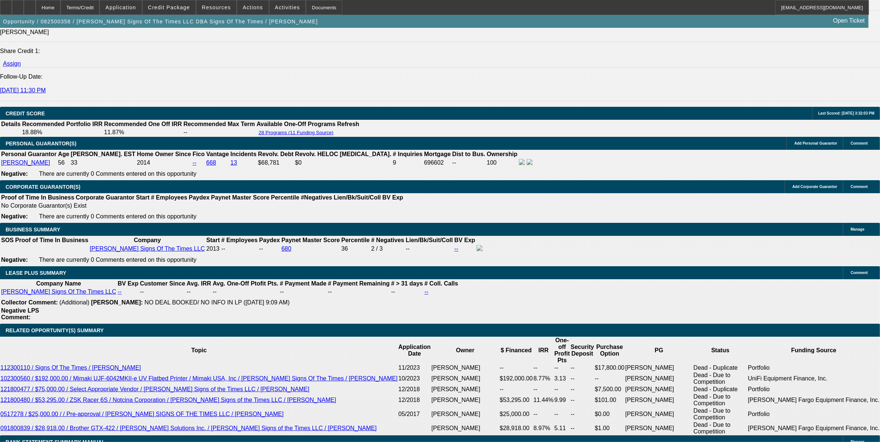
scroll to position [1159, 0]
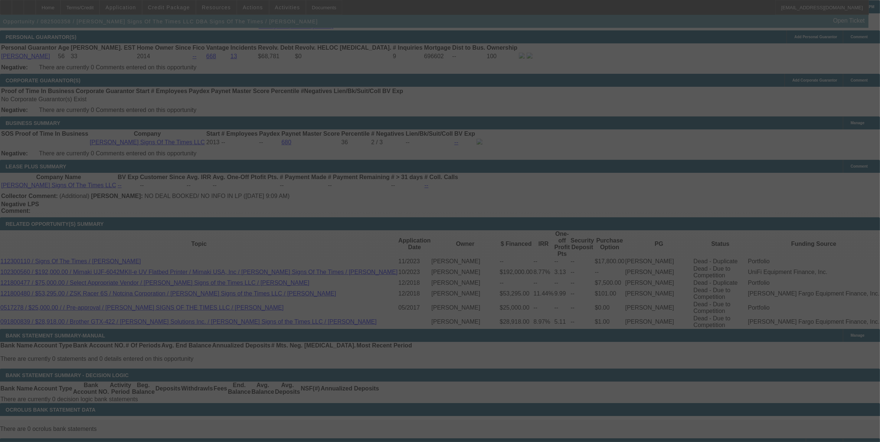
select select "0"
select select "6"
